Goal: Transaction & Acquisition: Purchase product/service

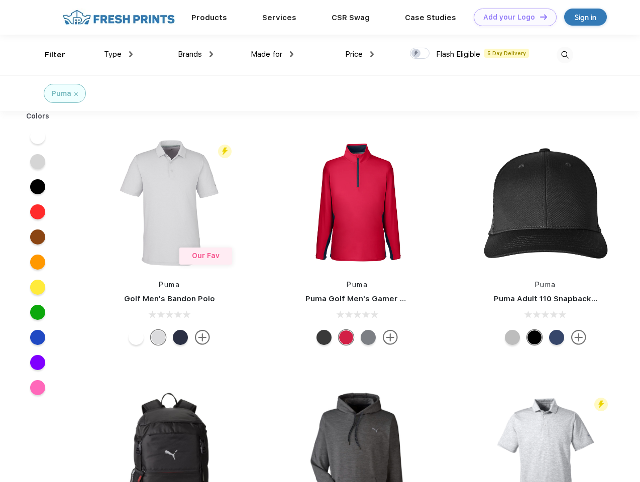
click at [511, 17] on link "Add your Logo Design Tool" at bounding box center [515, 18] width 83 height 18
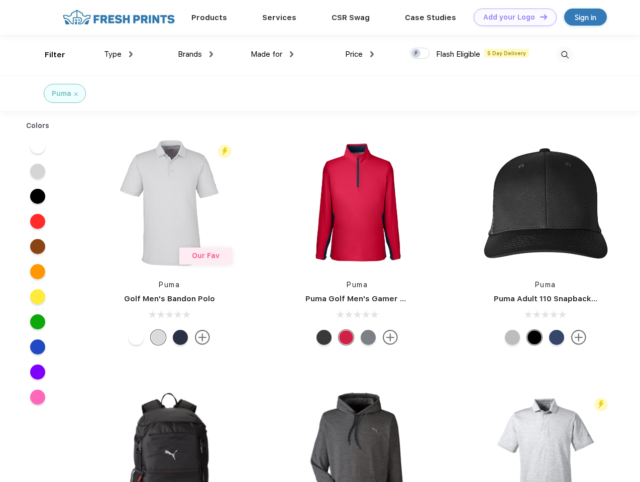
click at [0, 0] on div "Design Tool" at bounding box center [0, 0] width 0 height 0
click at [539, 17] on link "Add your Logo Design Tool" at bounding box center [515, 18] width 83 height 18
click at [48, 55] on div "Filter" at bounding box center [55, 55] width 21 height 12
click at [119, 54] on span "Type" at bounding box center [113, 54] width 18 height 9
click at [195, 54] on span "Brands" at bounding box center [190, 54] width 24 height 9
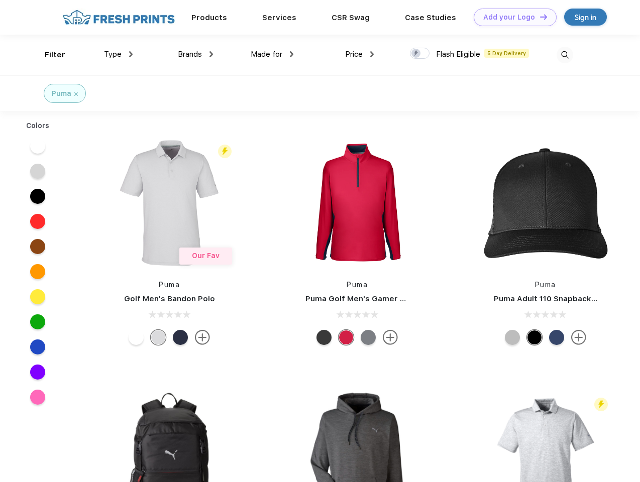
click at [272, 54] on span "Made for" at bounding box center [267, 54] width 32 height 9
click at [360, 54] on span "Price" at bounding box center [354, 54] width 18 height 9
click at [420, 54] on div at bounding box center [420, 53] width 20 height 11
click at [416, 54] on input "checkbox" at bounding box center [413, 50] width 7 height 7
click at [564, 55] on img at bounding box center [564, 55] width 17 height 17
